Goal: Information Seeking & Learning: Learn about a topic

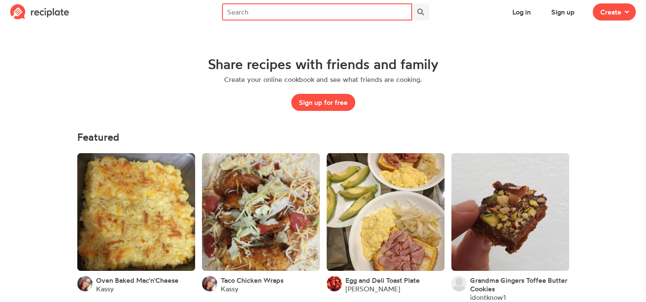
click at [287, 9] on input "text" at bounding box center [316, 11] width 189 height 17
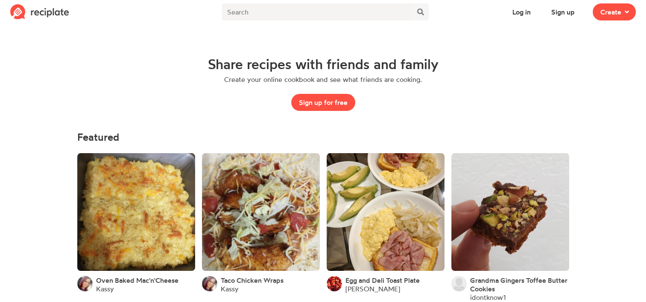
drag, startPoint x: 579, startPoint y: 67, endPoint x: 651, endPoint y: 55, distance: 73.8
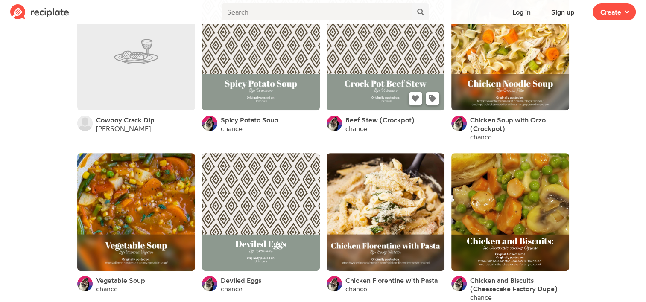
scroll to position [297, 0]
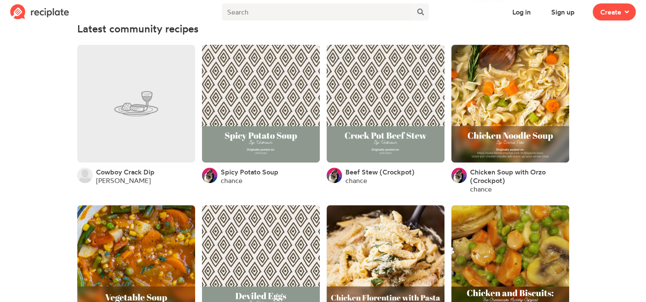
click at [377, 219] on link at bounding box center [385, 264] width 118 height 118
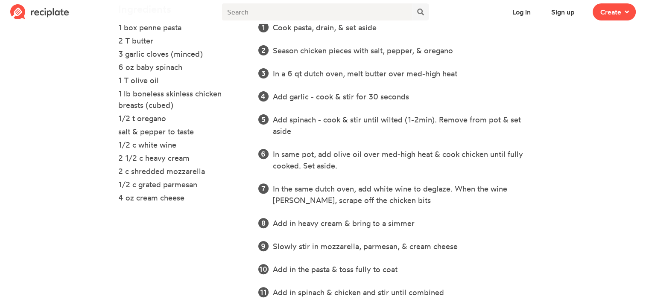
scroll to position [328, 0]
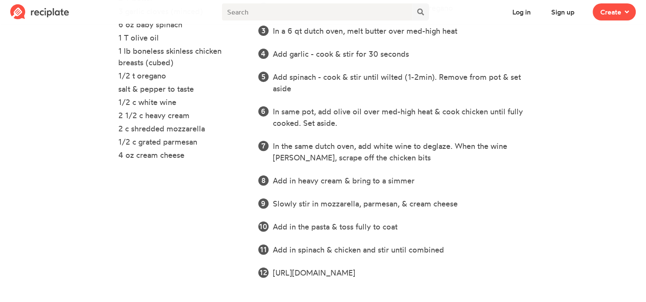
drag, startPoint x: 371, startPoint y: 271, endPoint x: 411, endPoint y: 270, distance: 40.1
click at [411, 270] on li "[URL][DOMAIN_NAME]" at bounding box center [400, 273] width 255 height 12
drag, startPoint x: 411, startPoint y: 270, endPoint x: 371, endPoint y: 219, distance: 64.4
click at [371, 219] on ol "Cook pasta, drain, & set aside Season chicken pieces with salt, pepper, & orega…" at bounding box center [393, 129] width 270 height 300
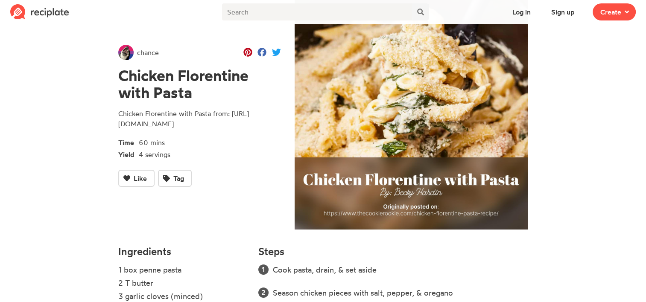
scroll to position [0, 0]
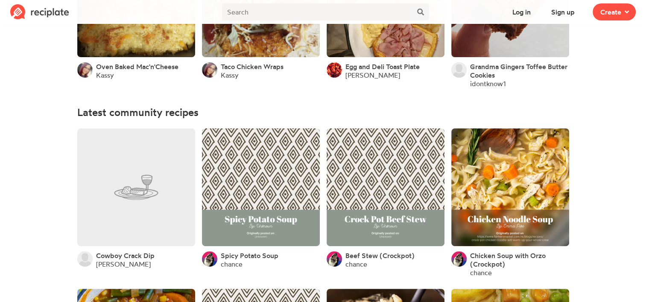
scroll to position [212, 0]
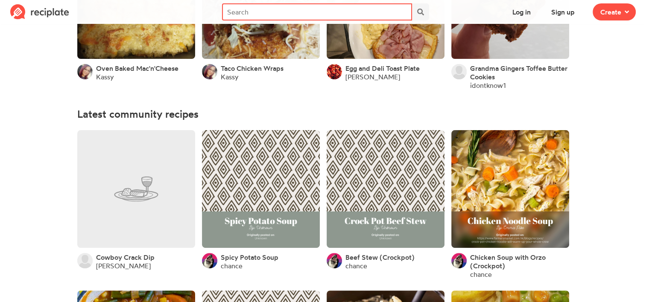
click at [263, 15] on input "text" at bounding box center [316, 11] width 189 height 17
type input "a"
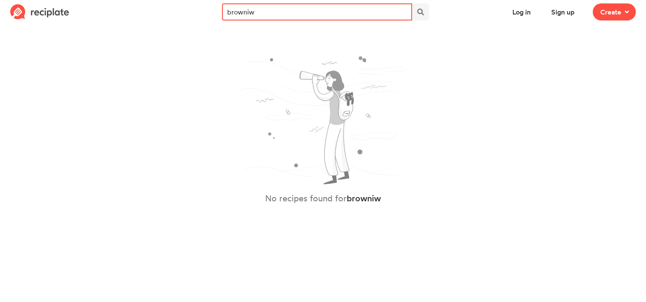
click at [333, 15] on input "browniw" at bounding box center [316, 11] width 189 height 17
type input "brownie"
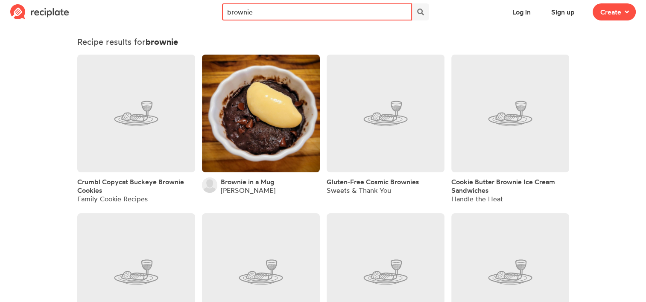
click at [384, 15] on input "brownie" at bounding box center [316, 11] width 189 height 17
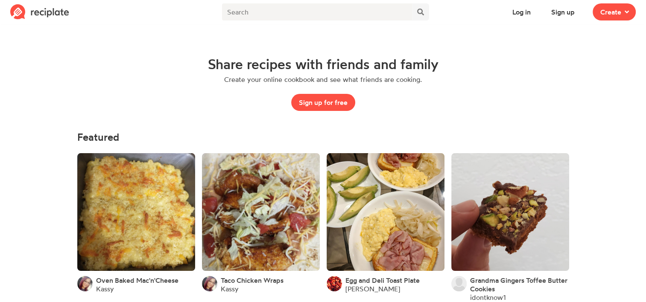
drag, startPoint x: 604, startPoint y: 85, endPoint x: 594, endPoint y: 21, distance: 64.4
